Goal: Navigation & Orientation: Find specific page/section

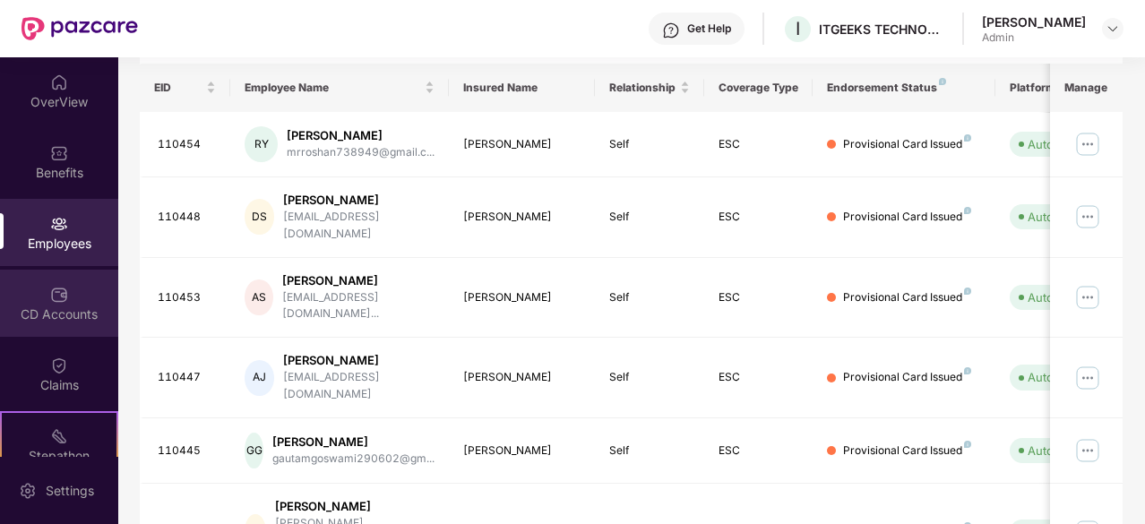
scroll to position [166, 0]
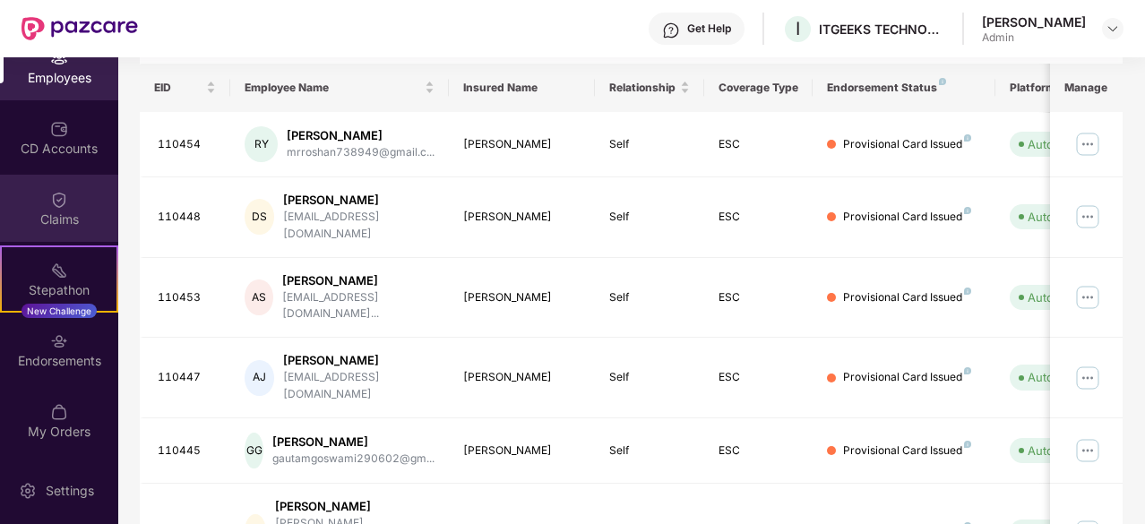
click at [54, 197] on img at bounding box center [59, 200] width 18 height 18
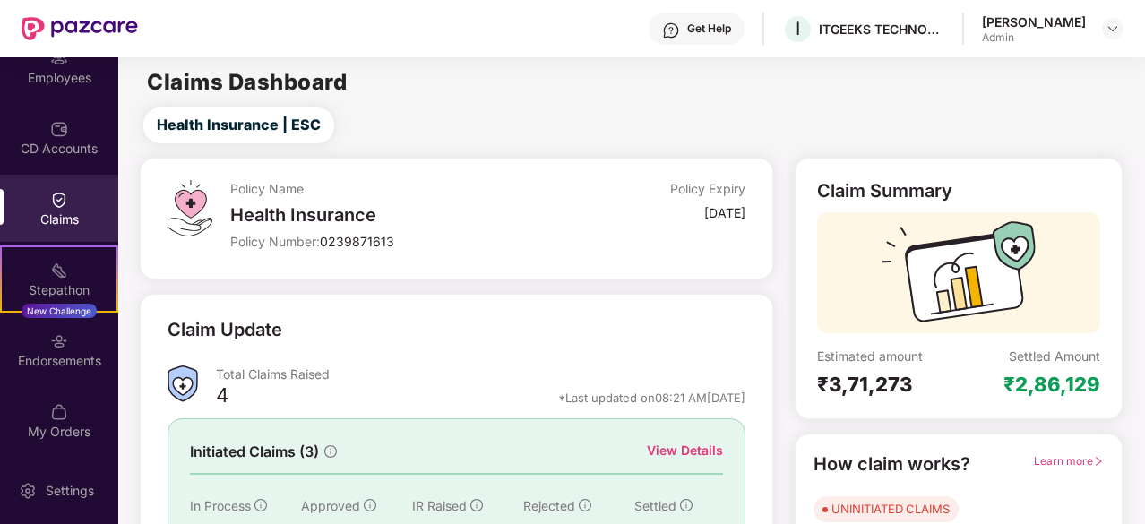
scroll to position [176, 0]
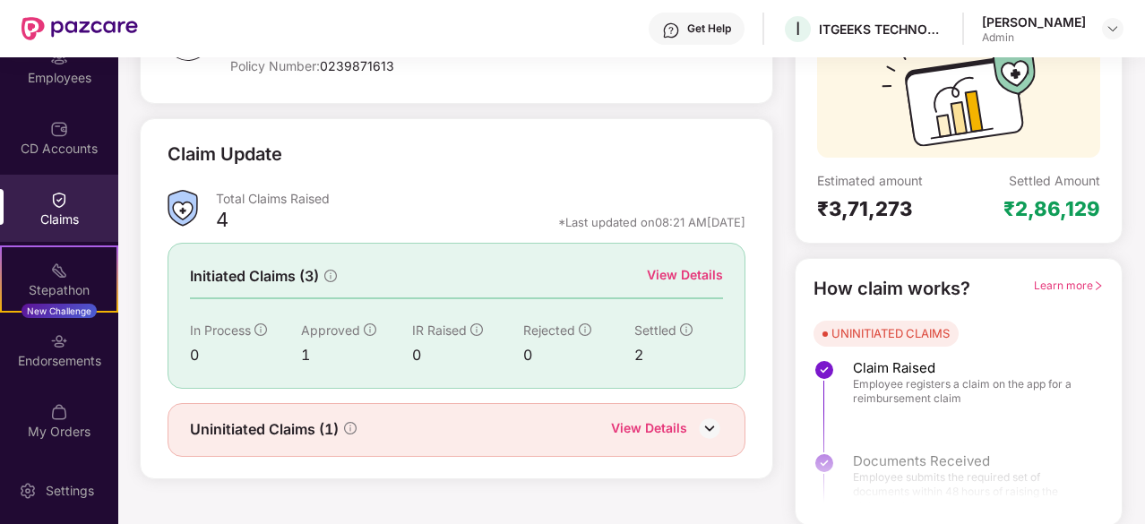
click at [711, 422] on img at bounding box center [709, 428] width 27 height 27
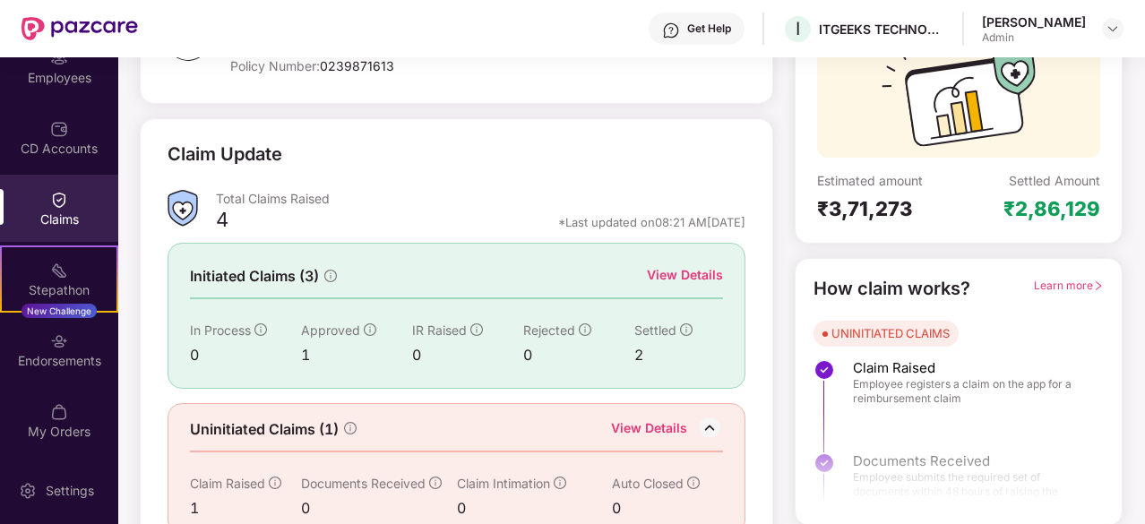
scroll to position [204, 0]
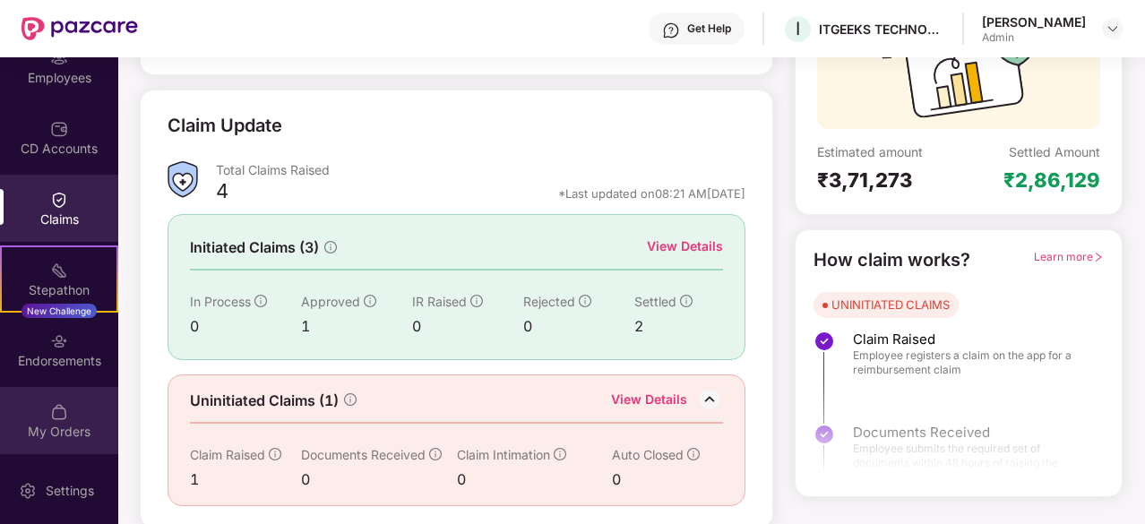
drag, startPoint x: 565, startPoint y: 284, endPoint x: 58, endPoint y: 412, distance: 523.2
click at [58, 412] on img at bounding box center [59, 412] width 18 height 18
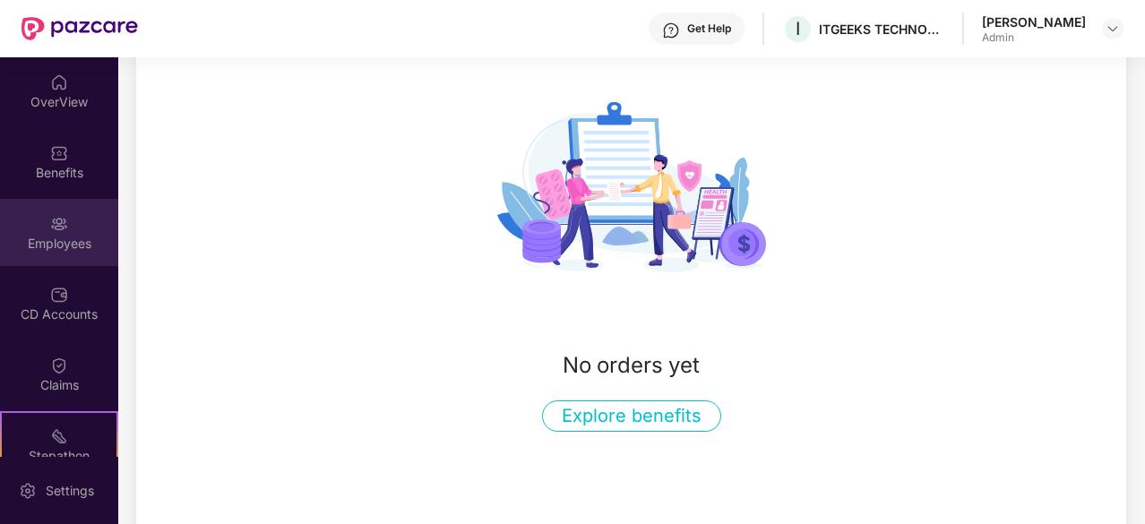
click at [59, 241] on div "Employees" at bounding box center [59, 244] width 118 height 18
